Goal: Book appointment/travel/reservation

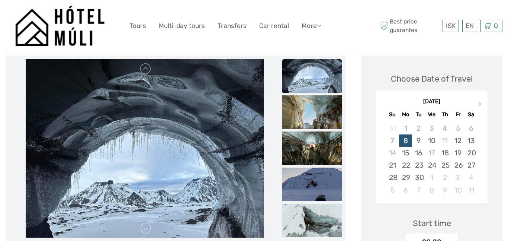
scroll to position [93, 0]
click at [320, 117] on img at bounding box center [312, 111] width 60 height 33
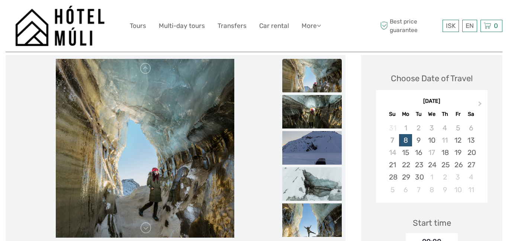
click at [320, 117] on img at bounding box center [312, 111] width 60 height 33
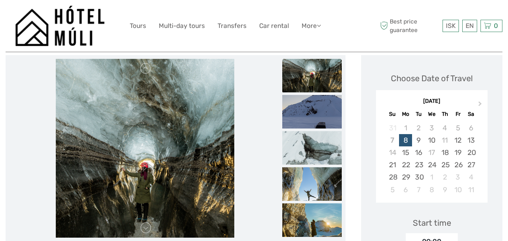
click at [320, 117] on img at bounding box center [312, 111] width 60 height 33
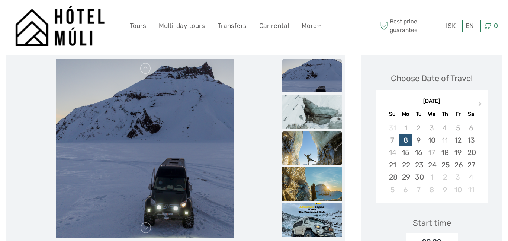
click at [314, 148] on img at bounding box center [312, 147] width 60 height 33
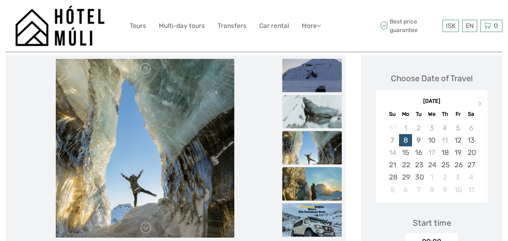
click at [311, 181] on img at bounding box center [312, 183] width 60 height 33
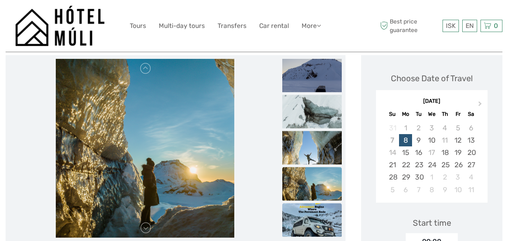
click at [310, 212] on img at bounding box center [312, 219] width 60 height 33
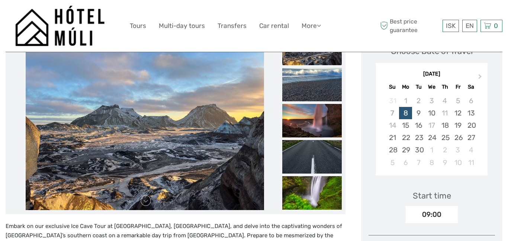
scroll to position [120, 0]
click at [480, 76] on span "Next Month" at bounding box center [480, 77] width 0 height 11
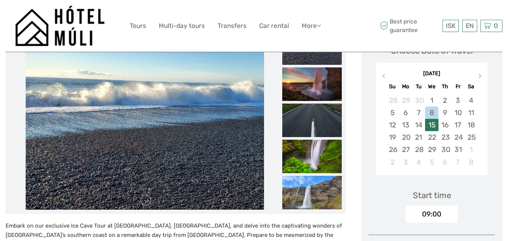
click at [432, 125] on div "15" at bounding box center [431, 125] width 13 height 12
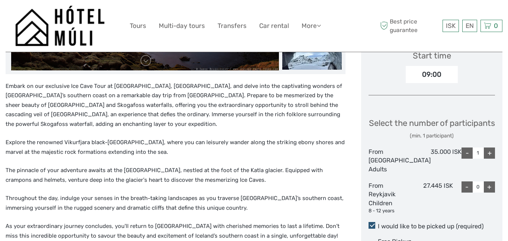
scroll to position [261, 0]
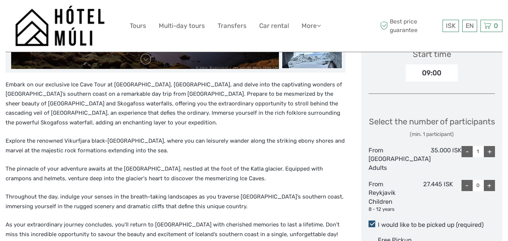
click at [488, 157] on div "+" at bounding box center [489, 151] width 11 height 11
type input "2"
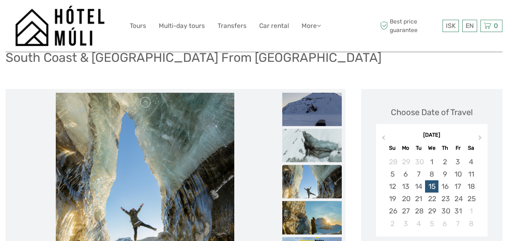
scroll to position [0, 0]
